Goal: Task Accomplishment & Management: Manage account settings

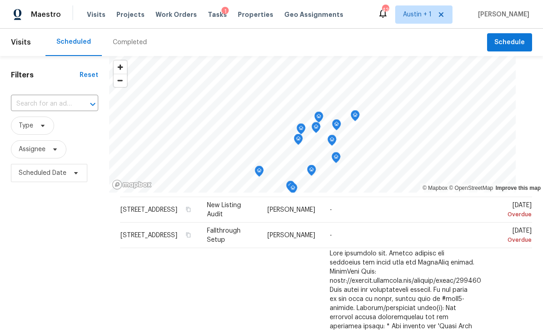
scroll to position [56, 0]
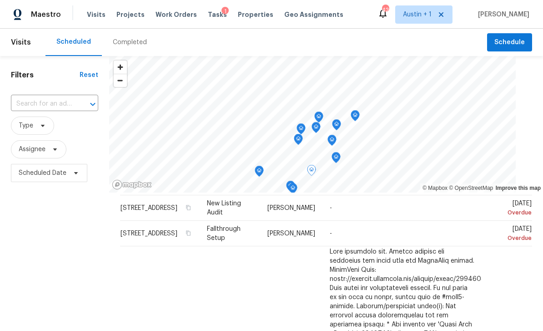
click at [492, 210] on td "[DATE] Overdue" at bounding box center [507, 207] width 51 height 25
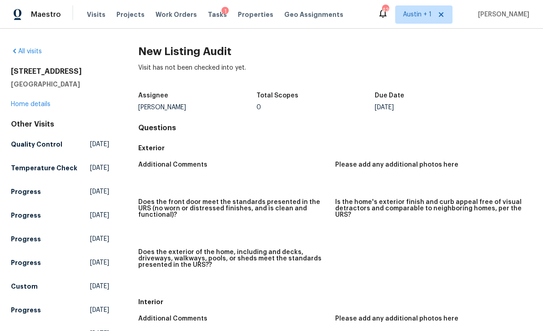
click at [98, 18] on span "Visits" at bounding box center [96, 14] width 19 height 9
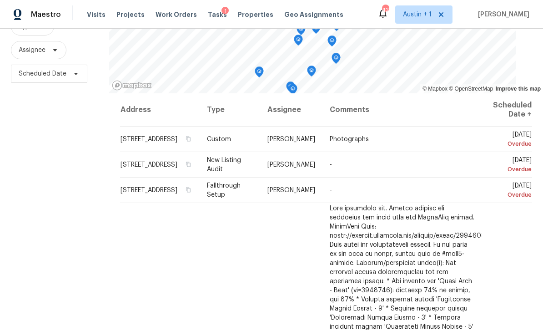
scroll to position [92, 0]
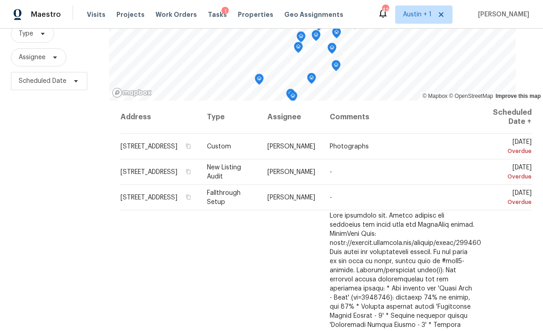
click at [0, 0] on icon at bounding box center [0, 0] width 0 height 0
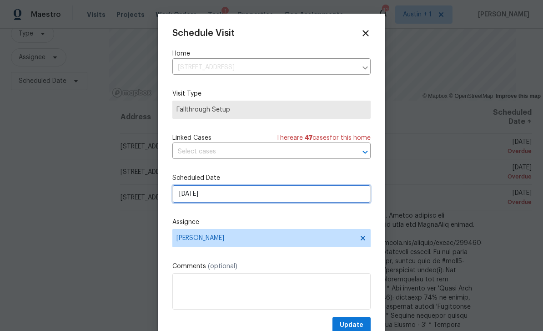
click at [223, 203] on input "[DATE]" at bounding box center [271, 194] width 198 height 18
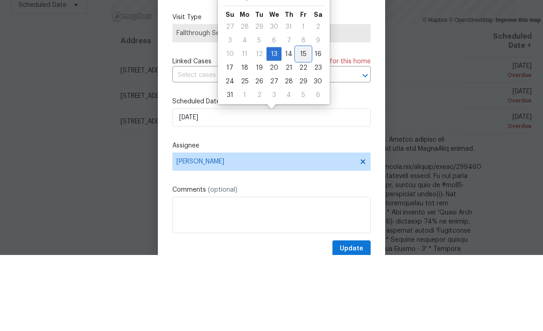
click at [299, 124] on div "15" at bounding box center [303, 130] width 15 height 13
type input "[DATE]"
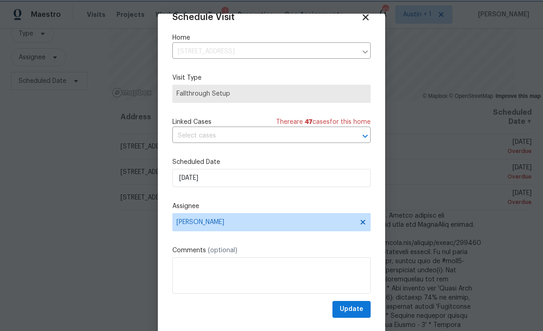
scroll to position [18, 0]
click at [355, 308] on span "Update" at bounding box center [352, 308] width 24 height 11
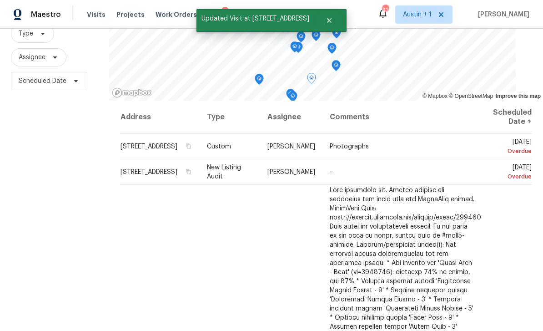
click at [0, 0] on icon at bounding box center [0, 0] width 0 height 0
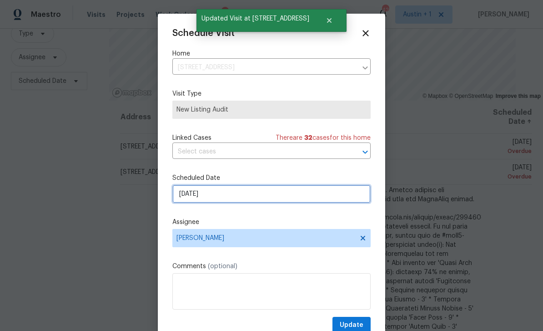
click at [253, 198] on input "[DATE]" at bounding box center [271, 194] width 198 height 18
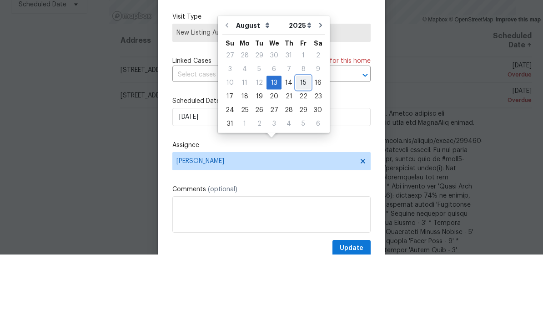
click at [299, 153] on div "15" at bounding box center [303, 159] width 15 height 13
type input "[DATE]"
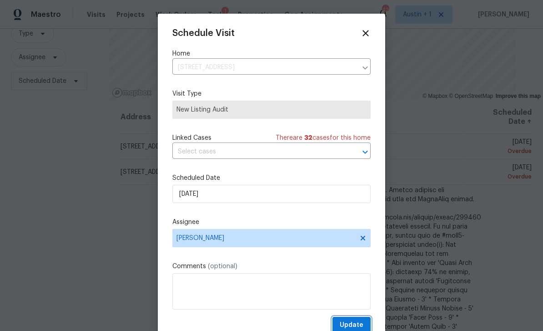
click at [360, 323] on span "Update" at bounding box center [352, 324] width 24 height 11
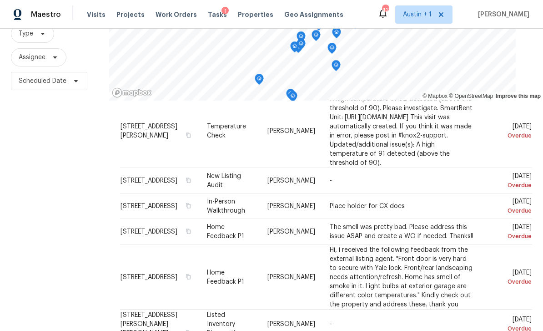
scroll to position [932, 0]
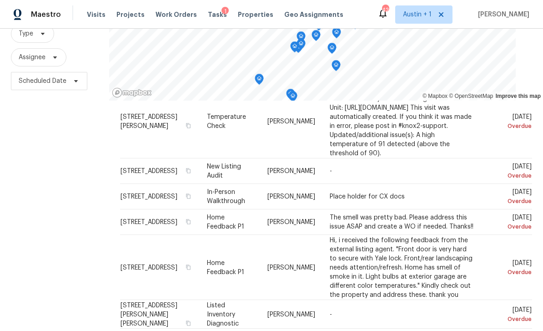
click at [0, 0] on div at bounding box center [0, 0] width 0 height 0
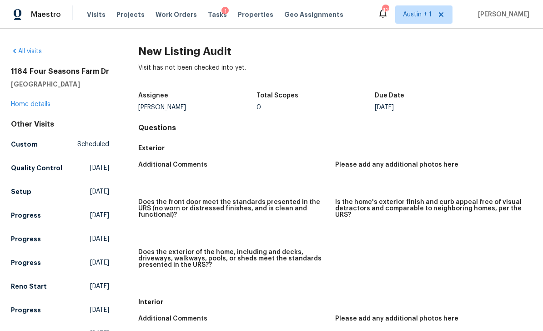
click at [101, 15] on span "Visits" at bounding box center [96, 14] width 19 height 9
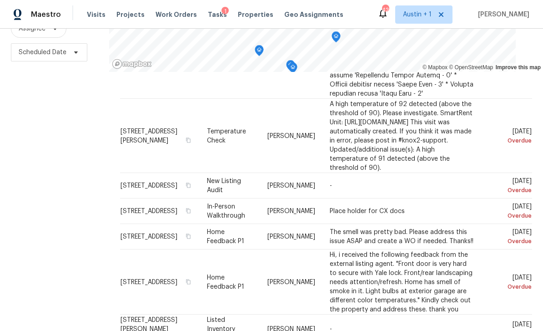
scroll to position [889, 0]
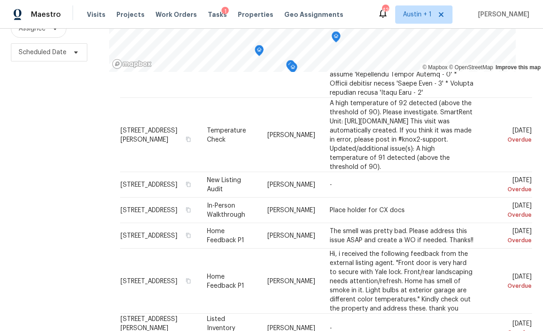
click at [0, 0] on icon at bounding box center [0, 0] width 0 height 0
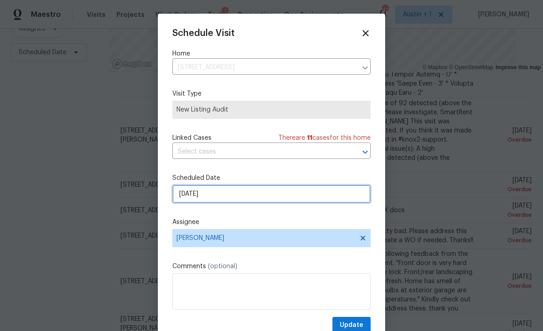
click at [232, 196] on input "[DATE]" at bounding box center [271, 194] width 198 height 18
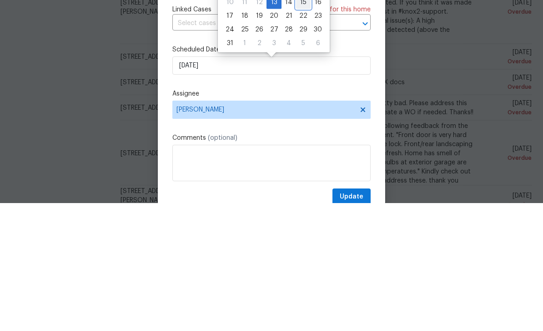
click at [300, 124] on div "15" at bounding box center [303, 130] width 15 height 13
type input "[DATE]"
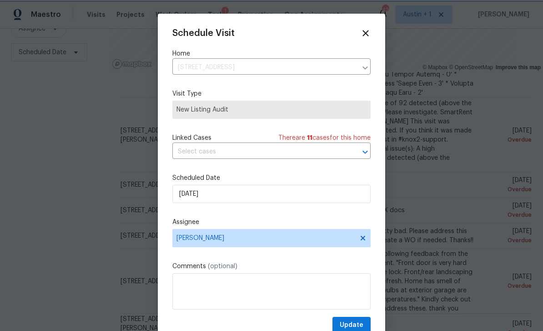
click at [353, 325] on span "Update" at bounding box center [352, 324] width 24 height 11
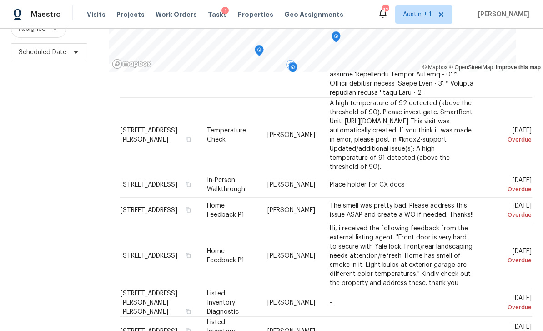
click at [0, 0] on icon at bounding box center [0, 0] width 0 height 0
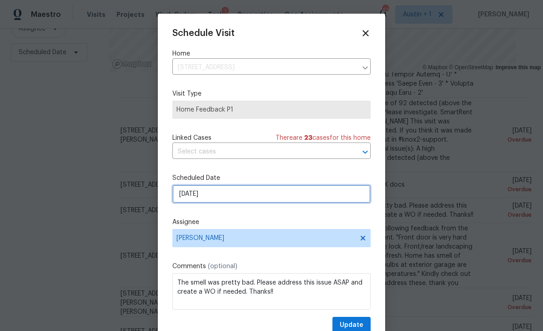
click at [247, 197] on input "[DATE]" at bounding box center [271, 194] width 198 height 18
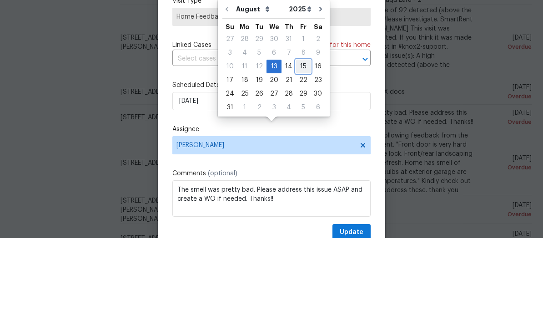
click at [302, 153] on div "15" at bounding box center [303, 159] width 15 height 13
type input "[DATE]"
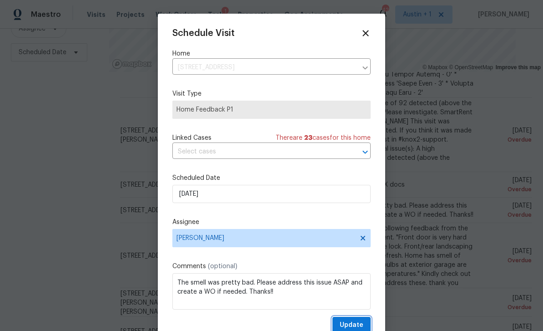
click at [357, 326] on span "Update" at bounding box center [352, 324] width 24 height 11
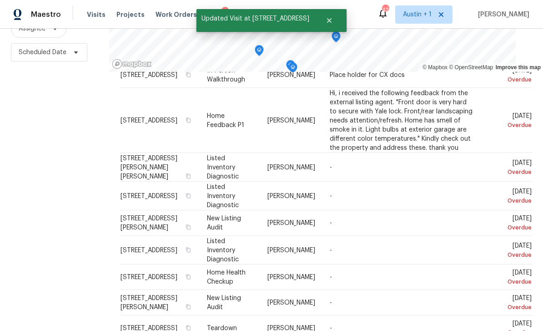
scroll to position [1000, 0]
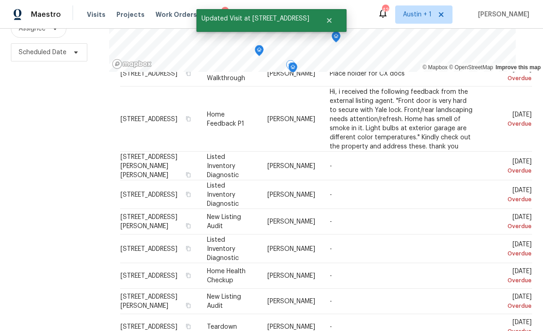
click at [0, 0] on icon at bounding box center [0, 0] width 0 height 0
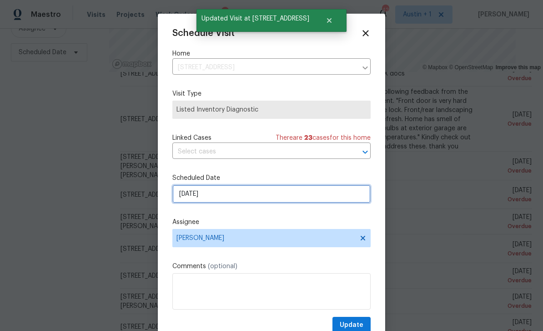
click at [247, 201] on input "[DATE]" at bounding box center [271, 194] width 198 height 18
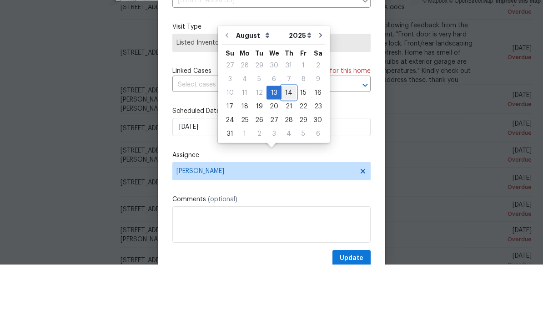
click at [286, 153] on div "14" at bounding box center [289, 159] width 15 height 13
type input "[DATE]"
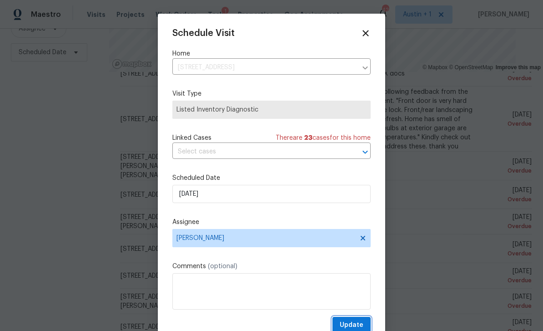
click at [364, 326] on button "Update" at bounding box center [352, 325] width 38 height 17
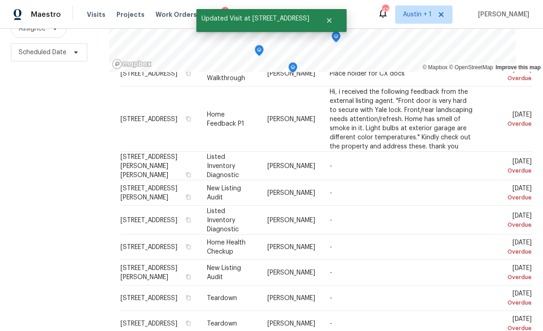
click at [0, 0] on span at bounding box center [0, 0] width 0 height 0
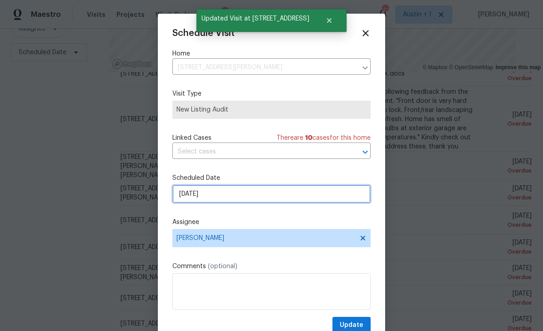
click at [229, 192] on input "[DATE]" at bounding box center [271, 194] width 198 height 18
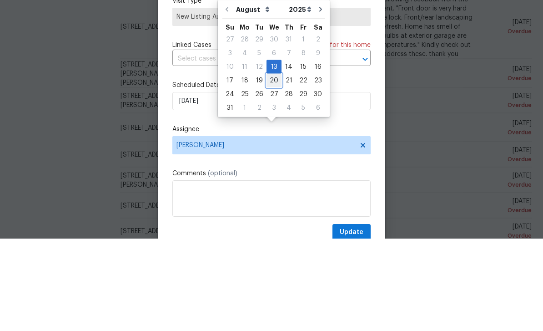
click at [274, 167] on div "20" at bounding box center [274, 173] width 15 height 13
type input "[DATE]"
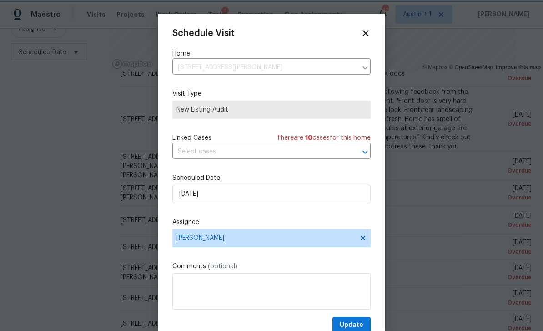
click at [356, 325] on span "Update" at bounding box center [352, 324] width 24 height 11
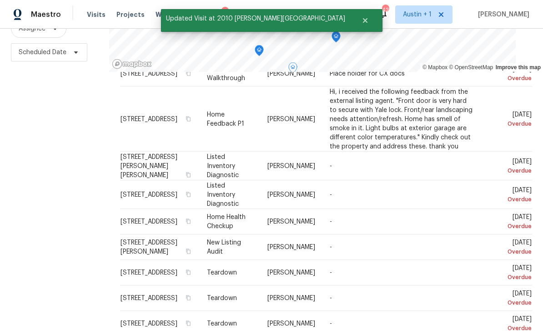
click at [0, 0] on span at bounding box center [0, 0] width 0 height 0
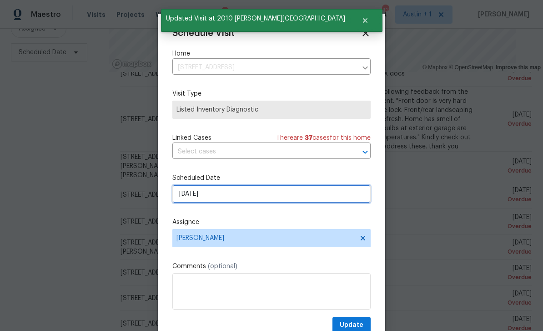
click at [234, 197] on input "[DATE]" at bounding box center [271, 194] width 198 height 18
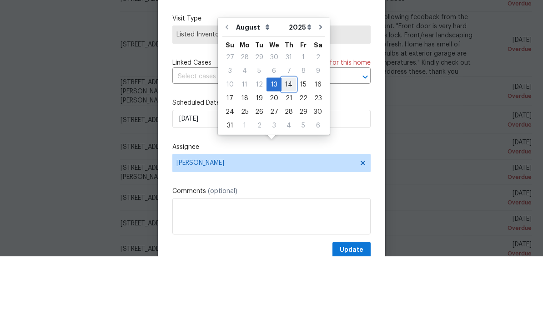
click at [287, 153] on div "14" at bounding box center [289, 159] width 15 height 13
type input "[DATE]"
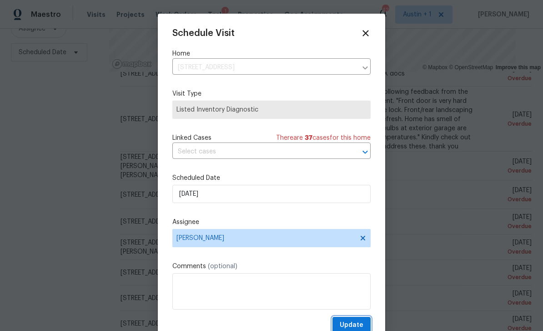
click at [353, 321] on button "Update" at bounding box center [352, 325] width 38 height 17
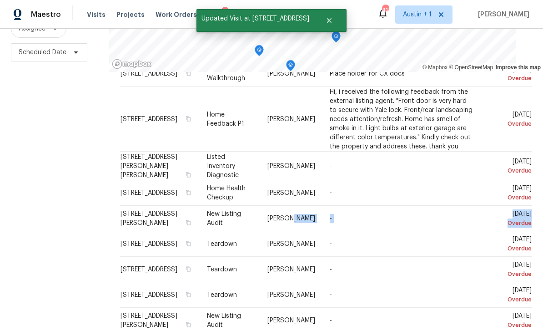
click at [0, 0] on icon at bounding box center [0, 0] width 0 height 0
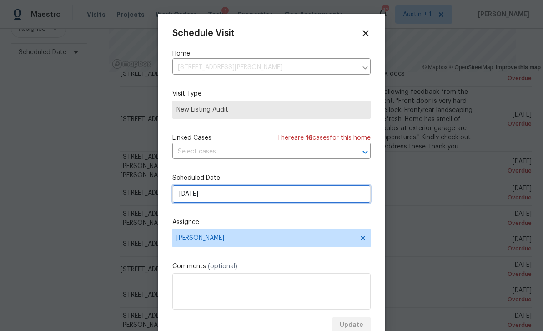
click at [237, 198] on input "[DATE]" at bounding box center [271, 194] width 198 height 18
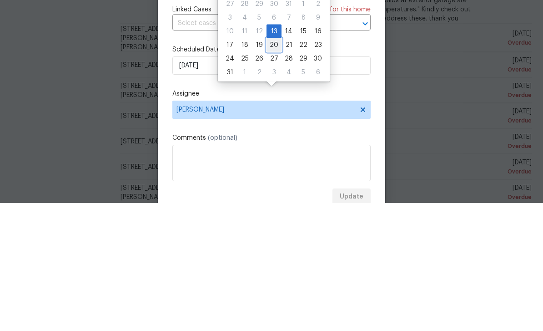
click at [275, 167] on div "20" at bounding box center [274, 173] width 15 height 13
type input "[DATE]"
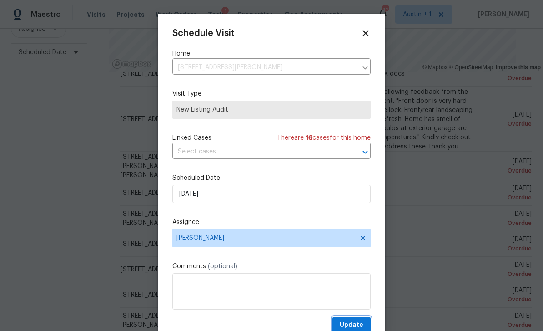
click at [359, 326] on span "Update" at bounding box center [352, 324] width 24 height 11
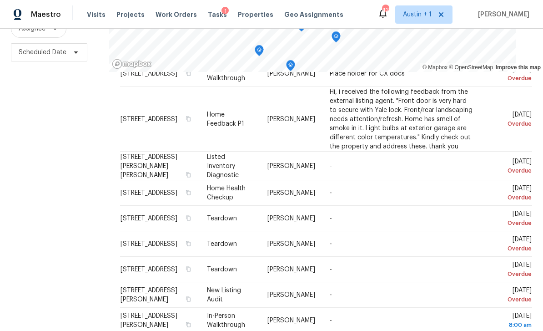
click at [0, 0] on div at bounding box center [0, 0] width 0 height 0
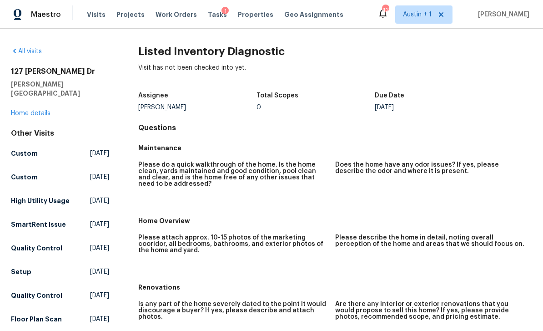
click at [93, 4] on div "Maestro Visits Projects Work Orders Tasks 1 Properties Geo Assignments 42 [GEOG…" at bounding box center [271, 14] width 543 height 29
click at [106, 10] on div "Visits Projects Work Orders Tasks 1 Properties Geo Assignments" at bounding box center [221, 14] width 268 height 18
click at [96, 26] on div "Maestro Visits Projects Work Orders Tasks 1 Properties Geo Assignments 42 [GEOG…" at bounding box center [271, 14] width 543 height 29
click at [95, 14] on span "Visits" at bounding box center [96, 14] width 19 height 9
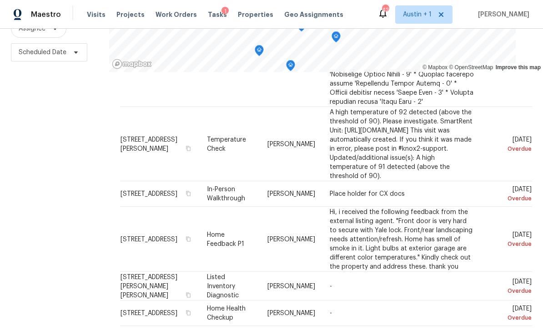
scroll to position [880, 0]
click at [0, 0] on icon at bounding box center [0, 0] width 0 height 0
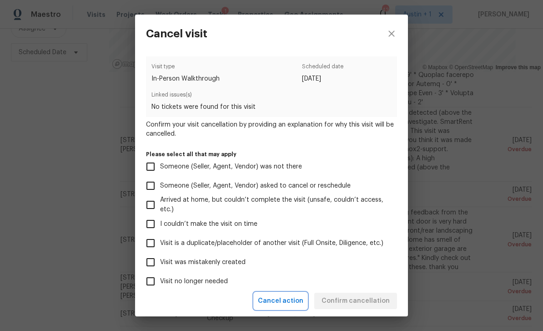
click at [290, 299] on span "Cancel action" at bounding box center [280, 300] width 45 height 11
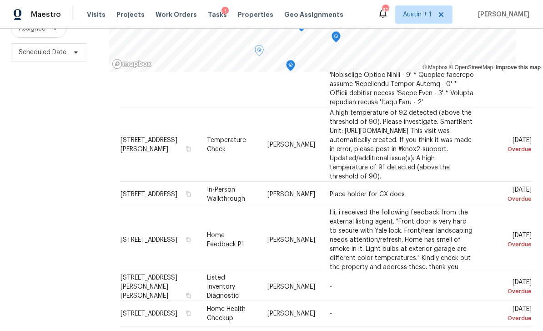
click at [0, 0] on icon at bounding box center [0, 0] width 0 height 0
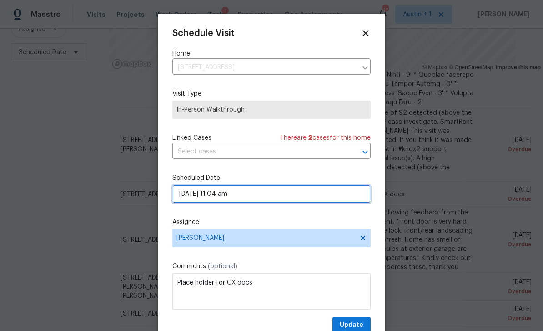
click at [233, 197] on input "[DATE] 11:04 am" at bounding box center [271, 194] width 198 height 18
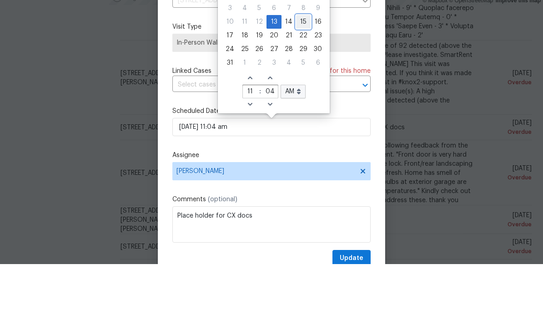
click at [304, 82] on div "15" at bounding box center [303, 88] width 15 height 13
type input "[DATE] 11:04 am"
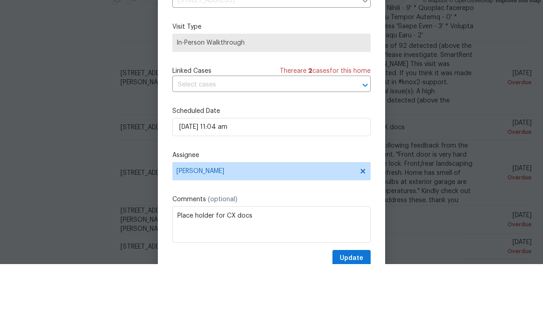
scroll to position [29, 0]
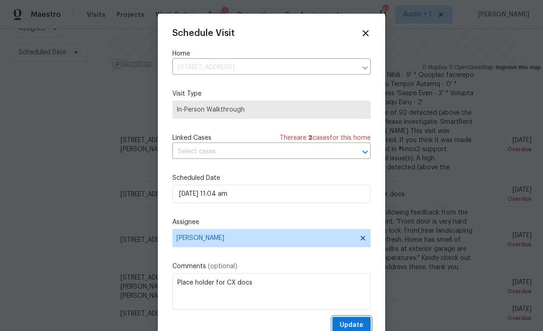
click at [356, 324] on span "Update" at bounding box center [352, 324] width 24 height 11
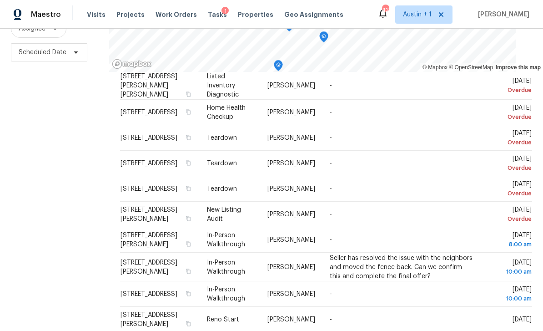
scroll to position [1055, 0]
click at [0, 0] on div at bounding box center [0, 0] width 0 height 0
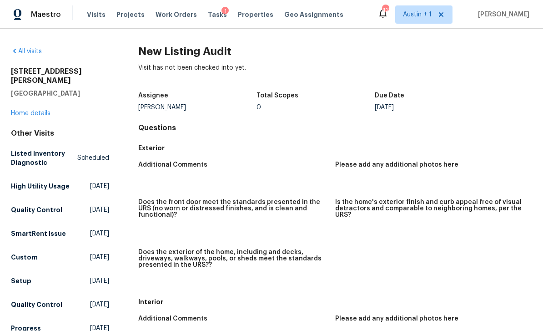
click at [99, 18] on span "Visits" at bounding box center [96, 14] width 19 height 9
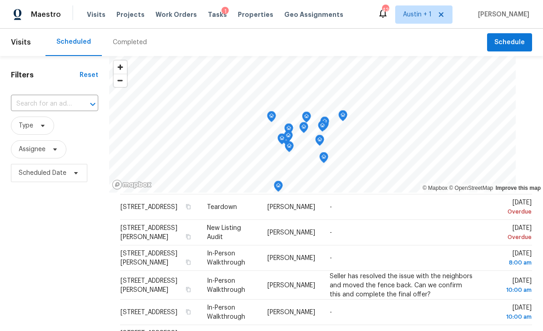
scroll to position [1157, 0]
click at [0, 0] on icon at bounding box center [0, 0] width 0 height 0
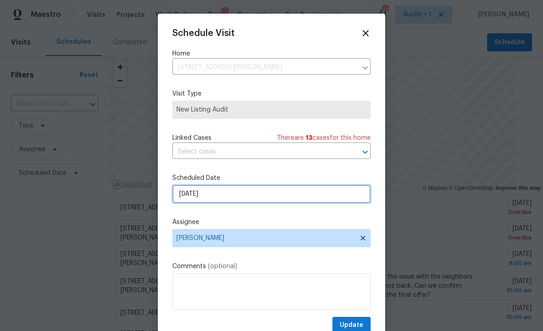
click at [232, 193] on input "[DATE]" at bounding box center [271, 194] width 198 height 18
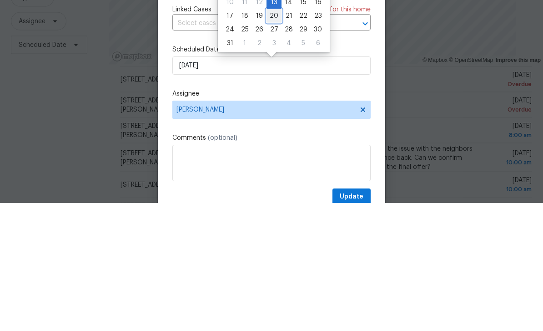
click at [273, 137] on div "20" at bounding box center [274, 143] width 15 height 13
type input "[DATE]"
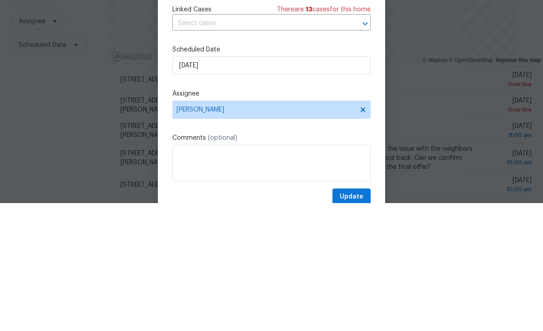
scroll to position [29, 0]
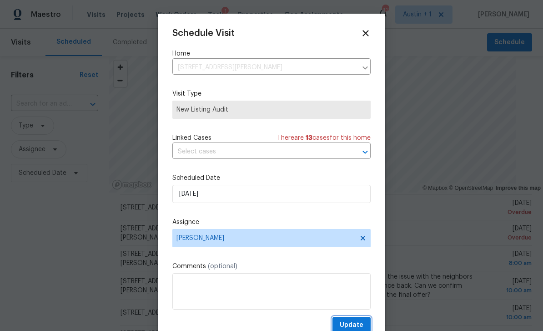
click at [357, 327] on span "Update" at bounding box center [352, 324] width 24 height 11
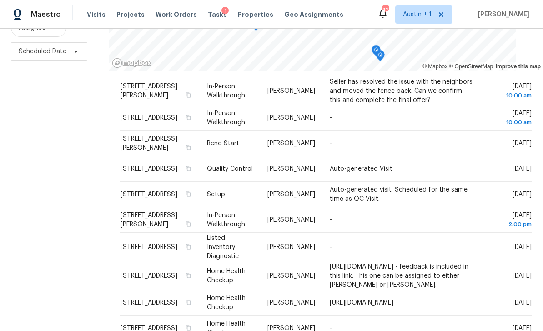
scroll to position [121, 0]
